Goal: Contribute content

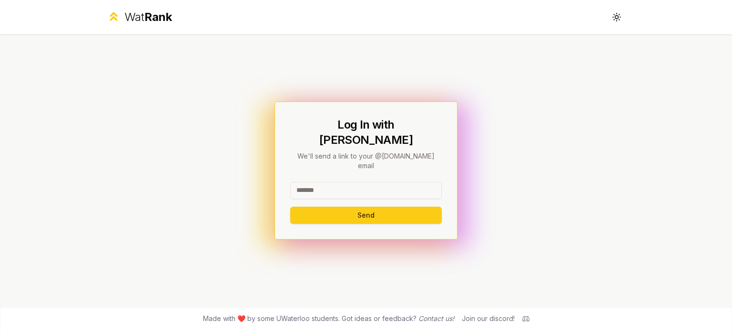
click at [342, 183] on input at bounding box center [366, 190] width 152 height 17
click at [254, 183] on div "Log In with WatIAM We'll send a link to your @[DOMAIN_NAME] email Send" at bounding box center [366, 170] width 549 height 272
click at [344, 182] on input at bounding box center [366, 190] width 152 height 17
click at [343, 207] on button "Send" at bounding box center [366, 215] width 152 height 17
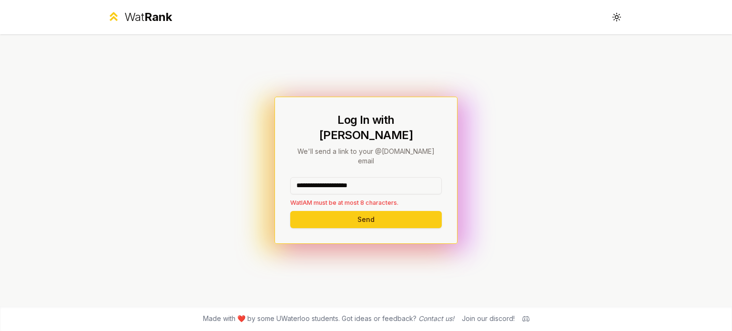
drag, startPoint x: 399, startPoint y: 172, endPoint x: 341, endPoint y: 174, distance: 58.2
click at [341, 177] on input "**********" at bounding box center [366, 185] width 152 height 17
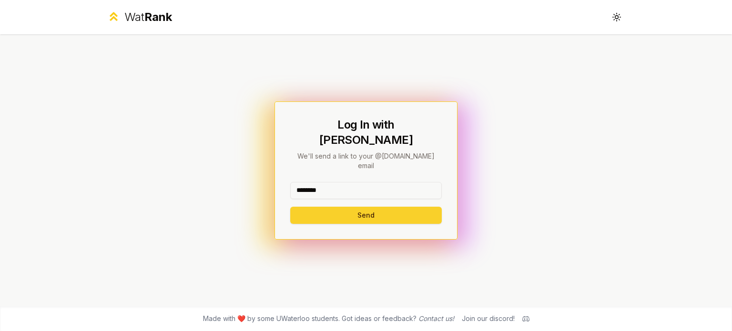
type input "********"
click at [323, 207] on button "Send" at bounding box center [366, 215] width 152 height 17
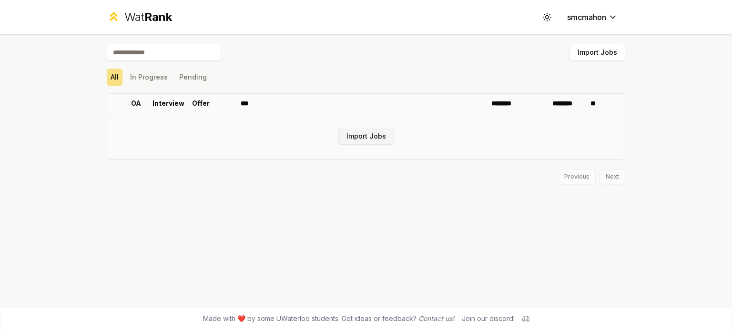
click at [366, 139] on button "Import Jobs" at bounding box center [366, 136] width 56 height 17
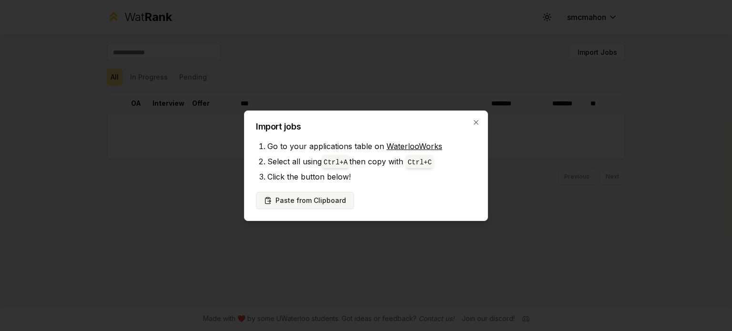
click at [296, 203] on button "Paste from Clipboard" at bounding box center [305, 200] width 98 height 17
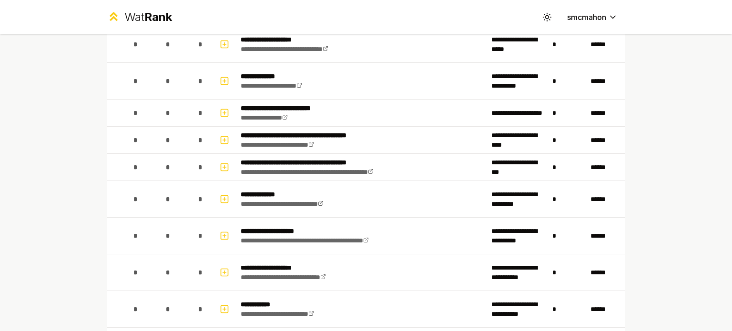
scroll to position [1451, 0]
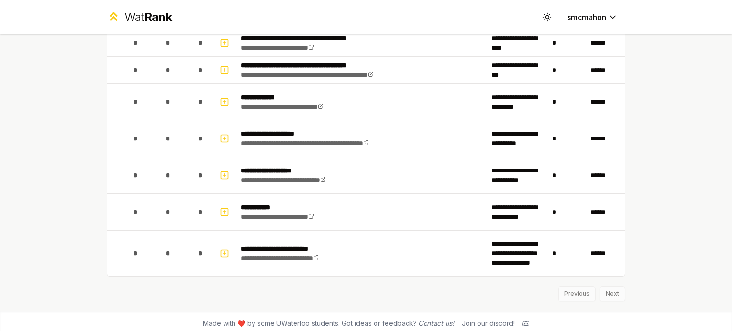
click at [609, 293] on div "Previous Next" at bounding box center [366, 289] width 519 height 25
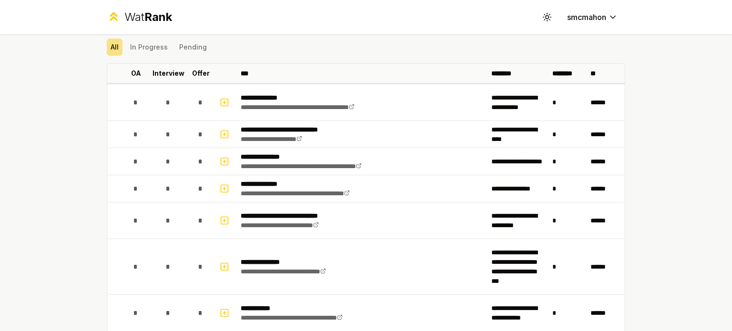
scroll to position [0, 0]
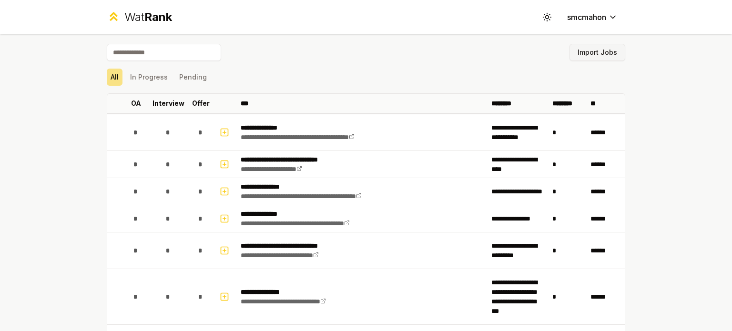
click at [583, 51] on button "Import Jobs" at bounding box center [598, 52] width 56 height 17
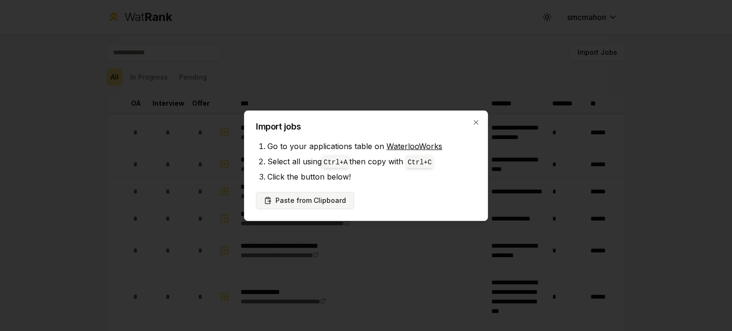
click at [327, 199] on button "Paste from Clipboard" at bounding box center [305, 200] width 98 height 17
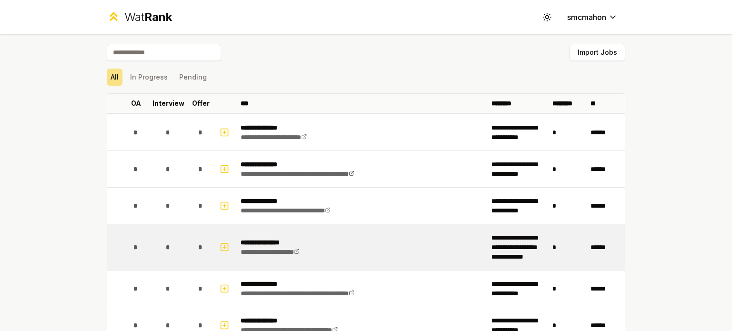
click at [329, 254] on td "**********" at bounding box center [362, 248] width 251 height 46
click at [220, 247] on icon "button" at bounding box center [225, 247] width 10 height 11
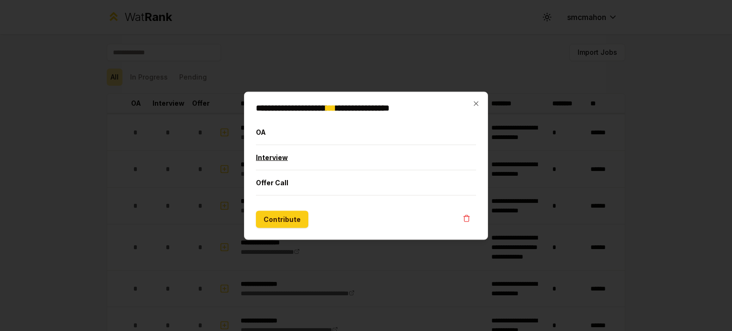
click at [300, 158] on button "Interview" at bounding box center [366, 157] width 220 height 25
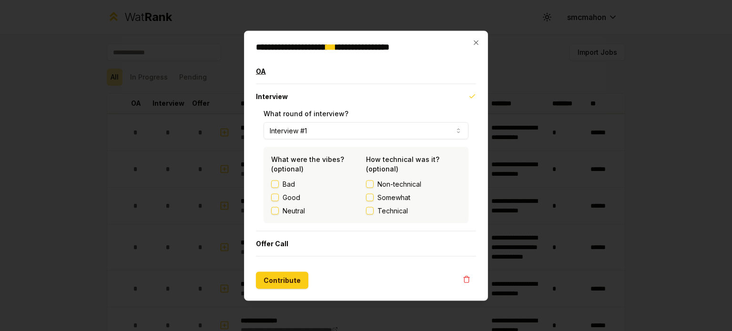
click at [305, 74] on button "OA" at bounding box center [366, 71] width 220 height 25
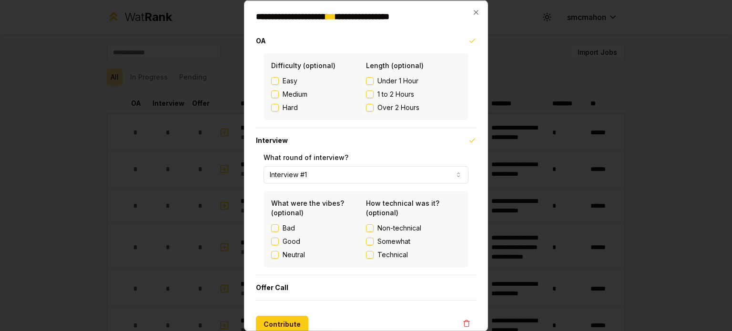
scroll to position [12, 0]
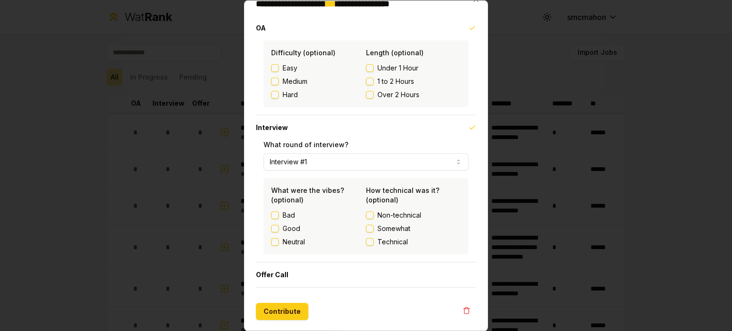
click at [304, 162] on button "Interview #1" at bounding box center [366, 162] width 205 height 17
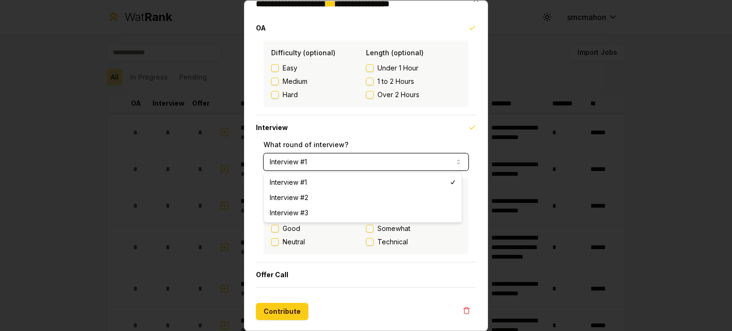
click at [304, 162] on button "Interview #1" at bounding box center [366, 162] width 205 height 17
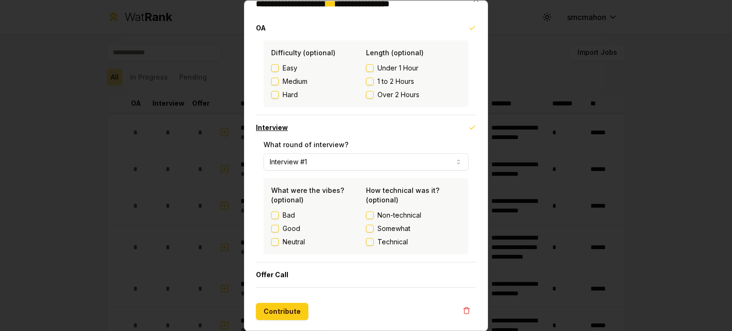
click at [286, 134] on button "Interview" at bounding box center [366, 127] width 220 height 25
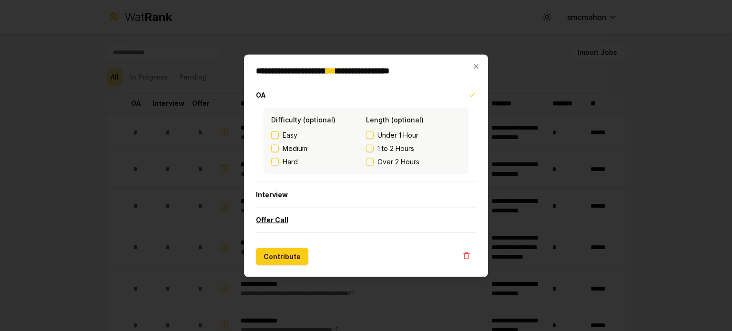
click at [290, 225] on button "Offer Call" at bounding box center [366, 219] width 220 height 25
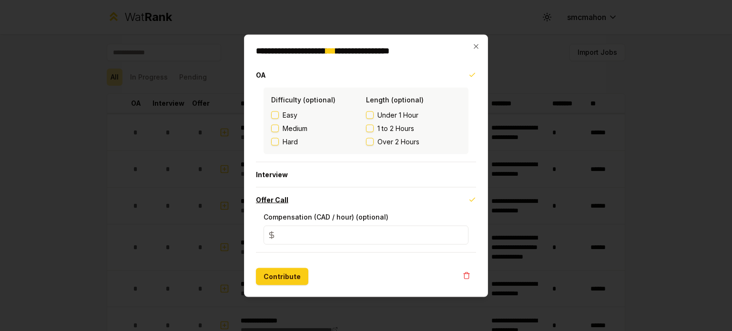
click at [305, 199] on button "Offer Call" at bounding box center [366, 199] width 220 height 25
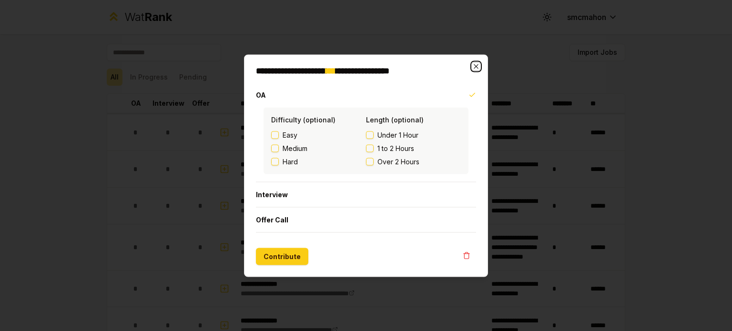
click at [475, 66] on icon "button" at bounding box center [476, 66] width 8 height 8
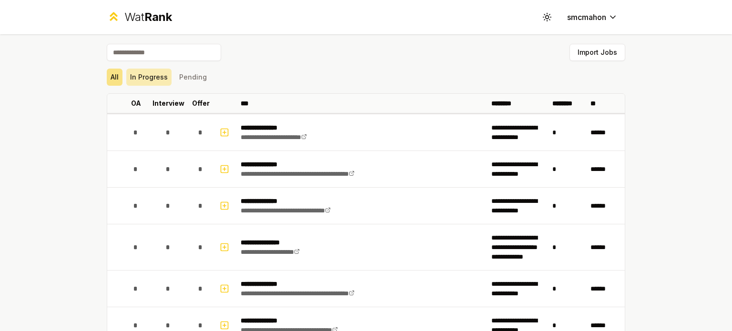
click at [145, 75] on button "In Progress" at bounding box center [148, 77] width 45 height 17
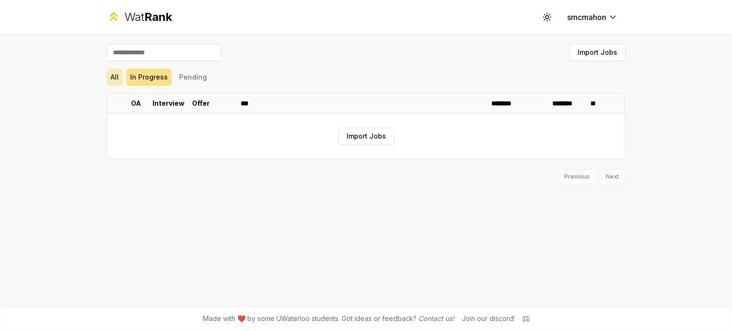
click at [114, 81] on button "All" at bounding box center [115, 77] width 16 height 17
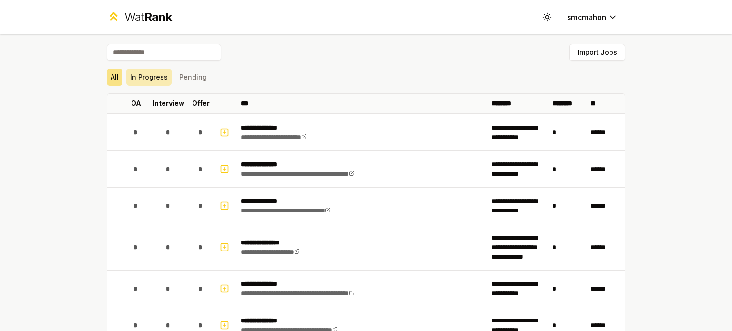
click at [145, 83] on button "In Progress" at bounding box center [148, 77] width 45 height 17
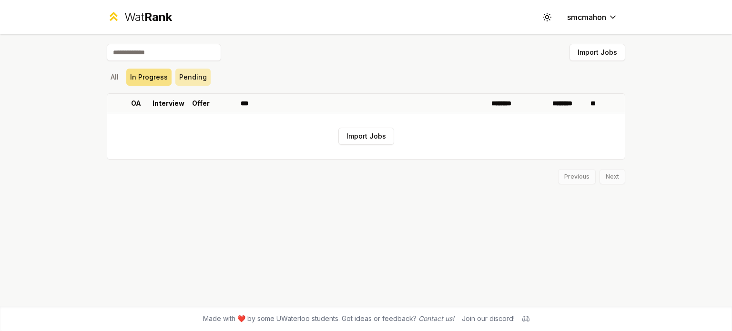
click at [196, 78] on button "Pending" at bounding box center [192, 77] width 35 height 17
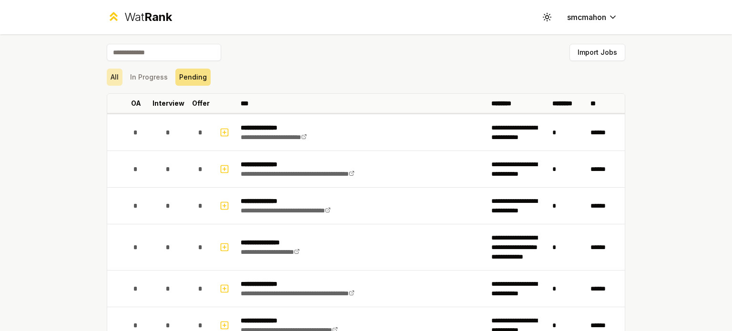
click at [110, 76] on button "All" at bounding box center [115, 77] width 16 height 17
click at [167, 77] on div "All In Progress Pending" at bounding box center [366, 77] width 519 height 17
click at [160, 82] on button "In Progress" at bounding box center [148, 77] width 45 height 17
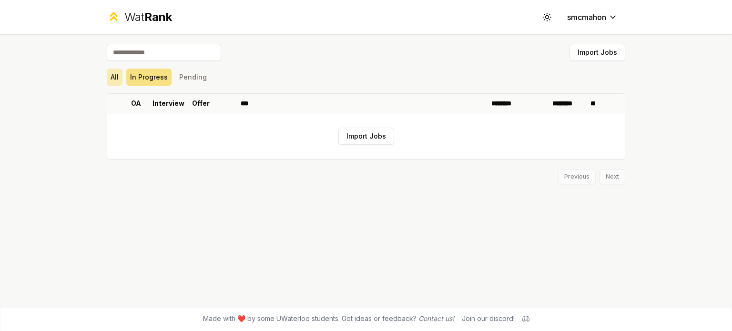
click at [110, 78] on button "All" at bounding box center [115, 77] width 16 height 17
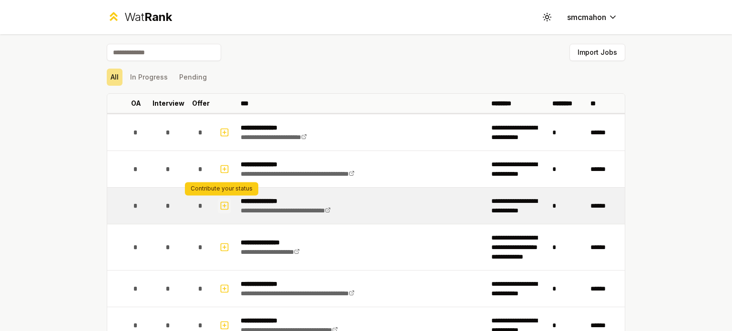
click at [221, 209] on rect "button" at bounding box center [224, 205] width 7 height 7
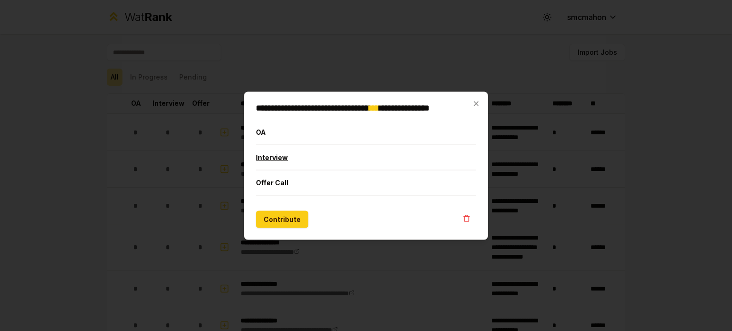
click at [285, 165] on button "Interview" at bounding box center [366, 157] width 220 height 25
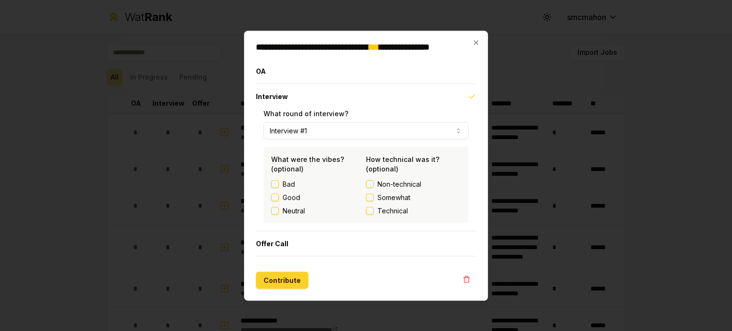
click at [286, 280] on button "Contribute" at bounding box center [282, 280] width 52 height 17
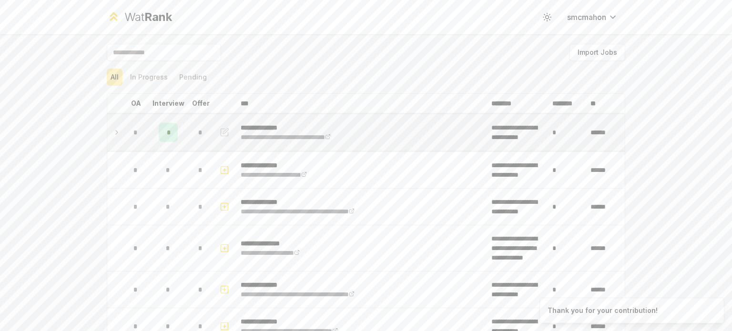
click at [261, 128] on p "**********" at bounding box center [301, 128] width 120 height 10
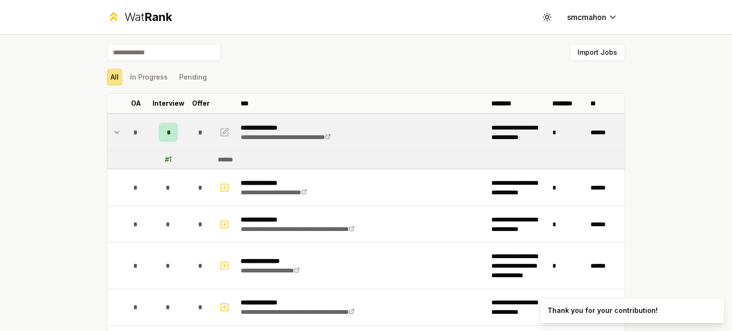
click at [261, 128] on p "**********" at bounding box center [301, 128] width 120 height 10
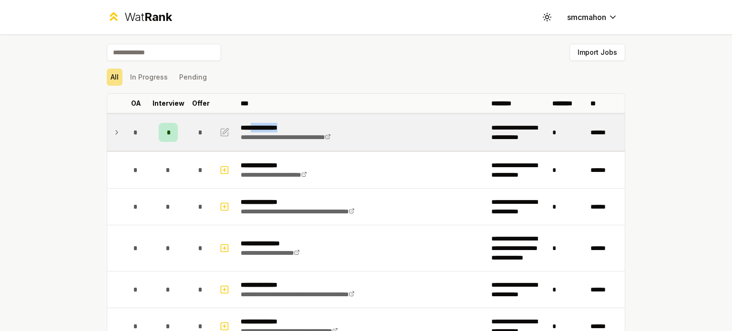
click at [261, 128] on p "**********" at bounding box center [301, 128] width 120 height 10
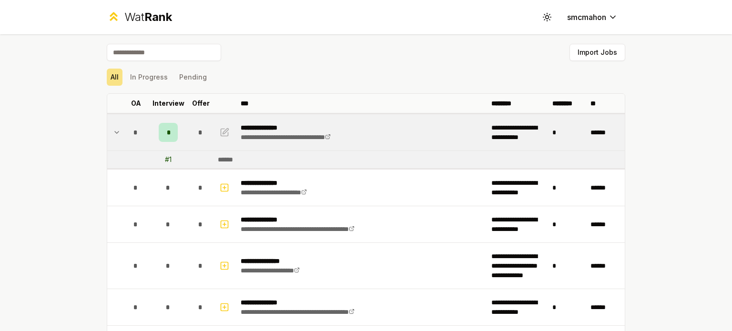
click at [222, 159] on div "******" at bounding box center [228, 160] width 21 height 10
click at [162, 131] on div "*" at bounding box center [168, 132] width 19 height 19
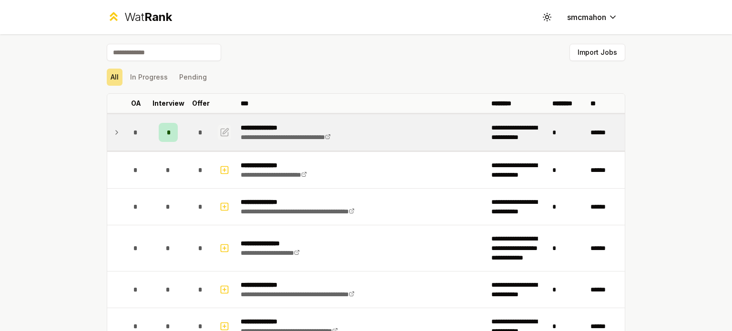
click at [220, 128] on icon "button" at bounding box center [225, 132] width 10 height 11
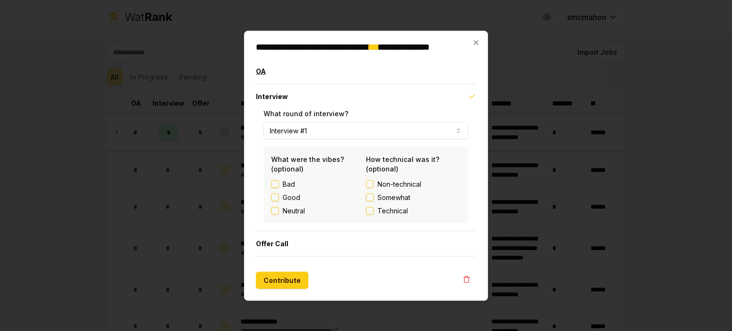
click at [269, 72] on button "OA" at bounding box center [366, 71] width 220 height 25
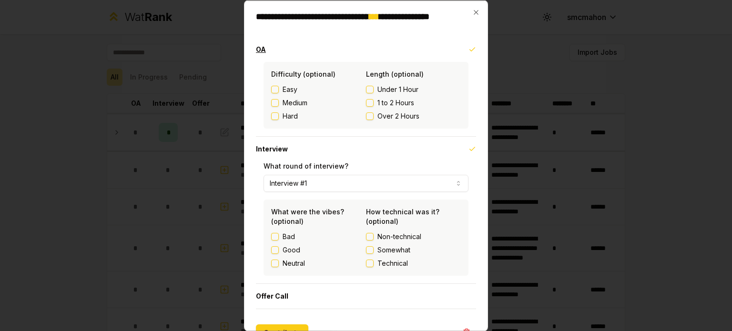
click at [404, 55] on button "OA" at bounding box center [366, 49] width 220 height 25
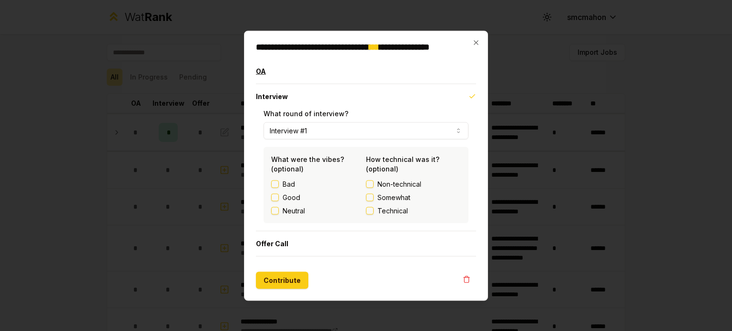
click at [378, 83] on button "OA" at bounding box center [366, 71] width 220 height 25
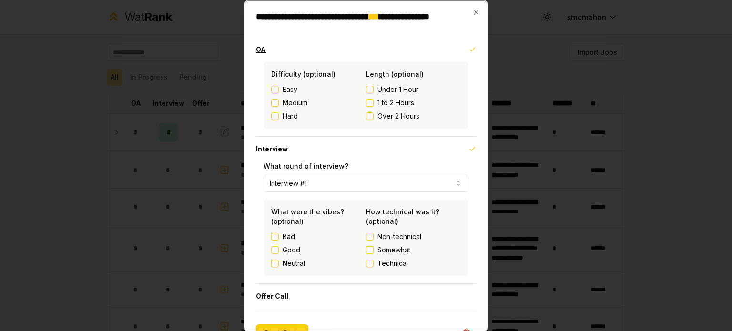
click at [352, 58] on button "OA" at bounding box center [366, 49] width 220 height 25
